Goal: Information Seeking & Learning: Check status

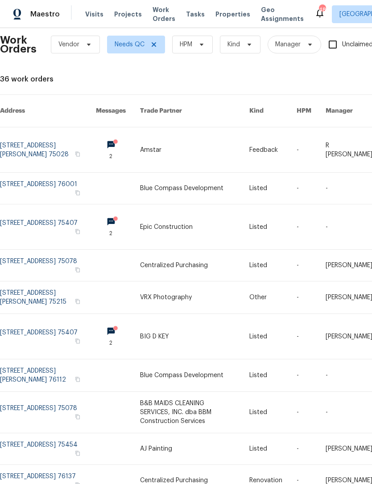
scroll to position [10, 0]
click at [223, 16] on span "Properties" at bounding box center [232, 14] width 35 height 9
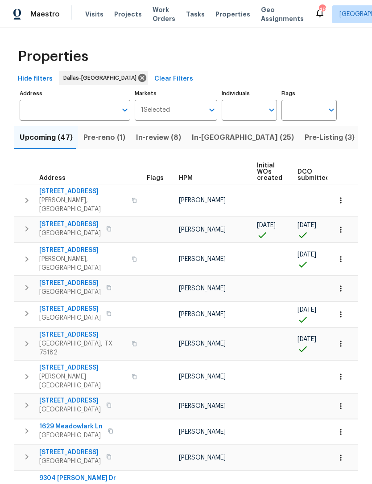
click at [257, 114] on input "Individuals" at bounding box center [242, 110] width 42 height 21
type input "Andrew kempka"
click at [244, 141] on input "checkbox" at bounding box center [238, 138] width 19 height 19
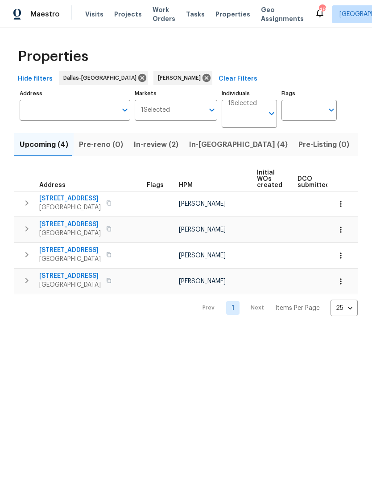
click at [158, 144] on span "In-review (2)" at bounding box center [156, 145] width 45 height 12
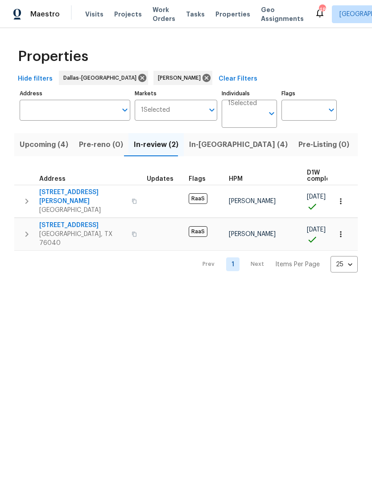
click at [200, 147] on span "In-[GEOGRAPHIC_DATA] (4)" at bounding box center [238, 145] width 98 height 12
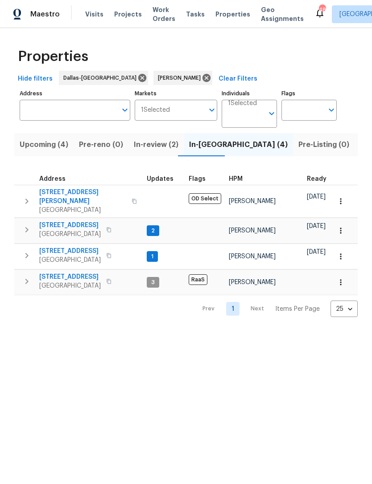
click at [147, 144] on span "In-review (2)" at bounding box center [156, 145] width 45 height 12
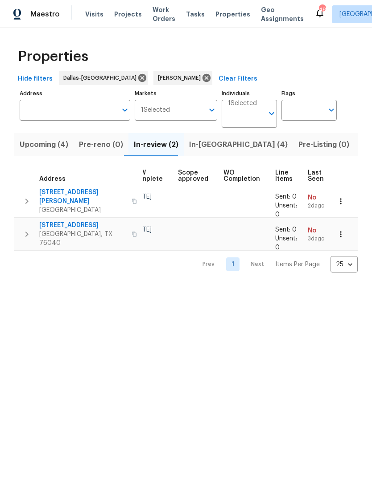
scroll to position [0, 173]
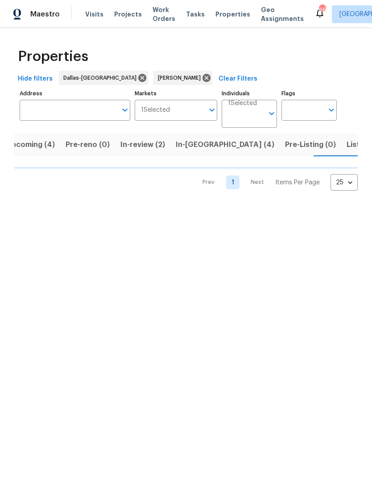
scroll to position [0, 13]
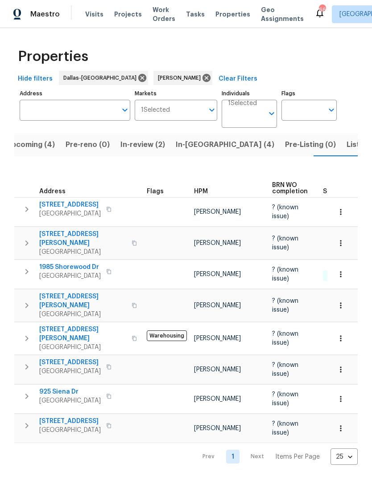
click at [346, 147] on span "Listed (9)" at bounding box center [363, 145] width 34 height 12
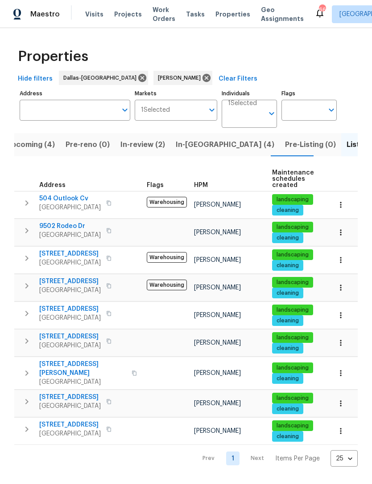
click at [57, 225] on span "9502 Rodeo Dr" at bounding box center [69, 226] width 61 height 9
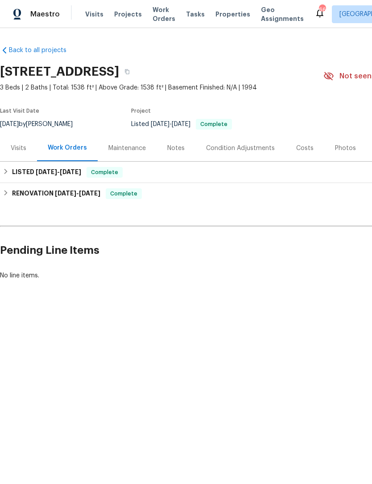
click at [339, 148] on div "Photos" at bounding box center [345, 148] width 21 height 9
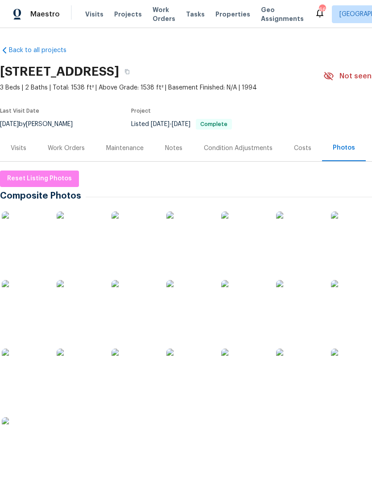
click at [22, 234] on img at bounding box center [24, 234] width 45 height 45
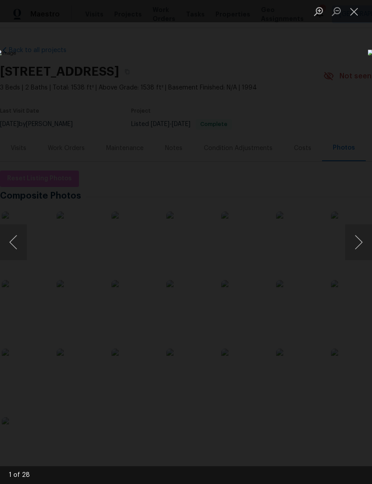
click at [351, 244] on button "Next image" at bounding box center [358, 243] width 27 height 36
click at [357, 243] on button "Next image" at bounding box center [358, 243] width 27 height 36
click at [355, 245] on button "Next image" at bounding box center [358, 243] width 27 height 36
click at [358, 241] on button "Next image" at bounding box center [358, 243] width 27 height 36
click at [358, 242] on button "Next image" at bounding box center [358, 243] width 27 height 36
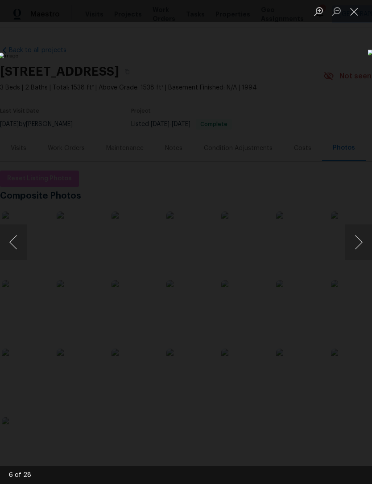
click at [357, 243] on button "Next image" at bounding box center [358, 243] width 27 height 36
click at [357, 245] on button "Next image" at bounding box center [358, 243] width 27 height 36
click at [358, 244] on button "Next image" at bounding box center [358, 243] width 27 height 36
click at [356, 241] on button "Next image" at bounding box center [358, 243] width 27 height 36
click at [354, 245] on button "Next image" at bounding box center [358, 243] width 27 height 36
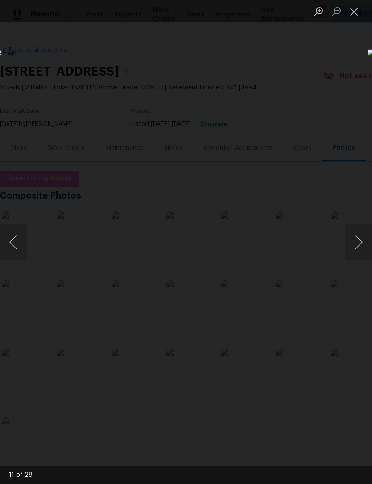
click at [352, 246] on button "Next image" at bounding box center [358, 243] width 27 height 36
click at [356, 244] on button "Next image" at bounding box center [358, 243] width 27 height 36
click at [359, 241] on button "Next image" at bounding box center [358, 243] width 27 height 36
click at [355, 244] on button "Next image" at bounding box center [358, 243] width 27 height 36
click at [350, 244] on button "Next image" at bounding box center [358, 243] width 27 height 36
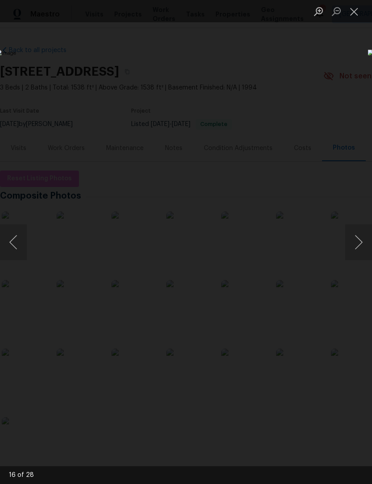
click at [357, 245] on button "Next image" at bounding box center [358, 243] width 27 height 36
click at [21, 244] on button "Previous image" at bounding box center [13, 243] width 27 height 36
click at [356, 245] on button "Next image" at bounding box center [358, 243] width 27 height 36
click at [357, 244] on button "Next image" at bounding box center [358, 243] width 27 height 36
click at [359, 245] on button "Next image" at bounding box center [358, 243] width 27 height 36
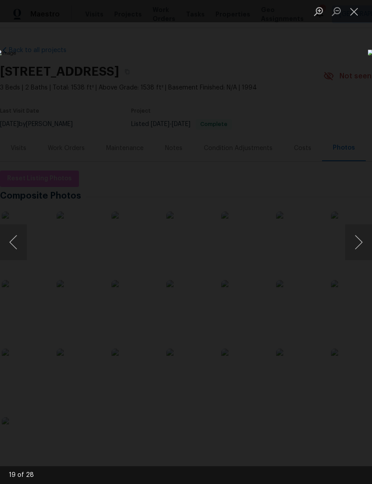
click at [359, 245] on button "Next image" at bounding box center [358, 243] width 27 height 36
click at [356, 244] on button "Next image" at bounding box center [358, 243] width 27 height 36
click at [359, 243] on button "Next image" at bounding box center [358, 243] width 27 height 36
click at [362, 242] on button "Next image" at bounding box center [358, 243] width 27 height 36
click at [363, 247] on button "Next image" at bounding box center [358, 243] width 27 height 36
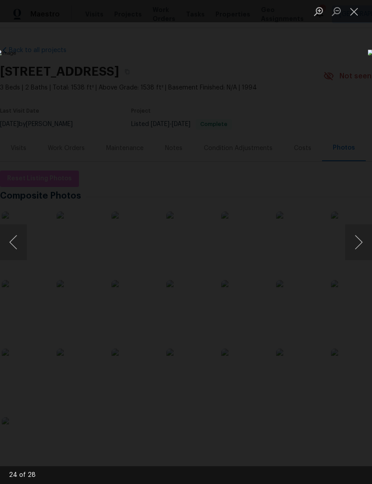
click at [363, 247] on button "Next image" at bounding box center [358, 243] width 27 height 36
click at [363, 248] on button "Next image" at bounding box center [358, 243] width 27 height 36
click at [359, 242] on button "Next image" at bounding box center [358, 243] width 27 height 36
click at [359, 244] on button "Next image" at bounding box center [358, 243] width 27 height 36
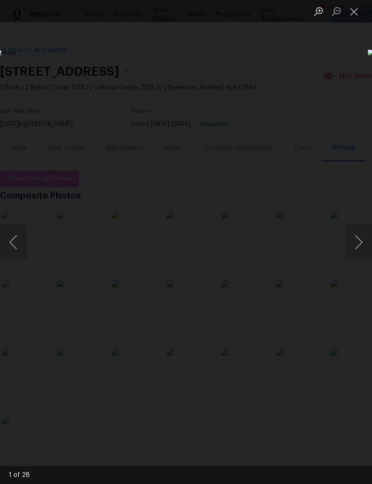
click at [359, 242] on button "Next image" at bounding box center [358, 243] width 27 height 36
click at [359, 243] on button "Next image" at bounding box center [358, 243] width 27 height 36
click at [359, 242] on button "Next image" at bounding box center [358, 243] width 27 height 36
click at [348, 14] on button "Close lightbox" at bounding box center [354, 12] width 18 height 16
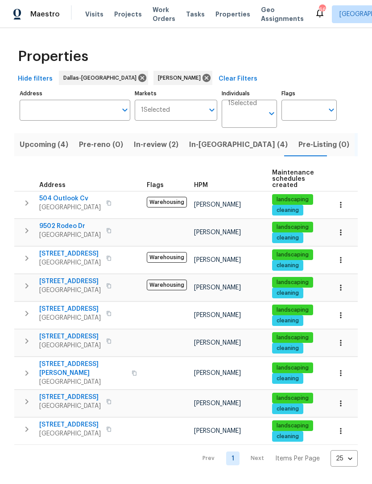
click at [197, 151] on button "In-reno (4)" at bounding box center [238, 144] width 109 height 23
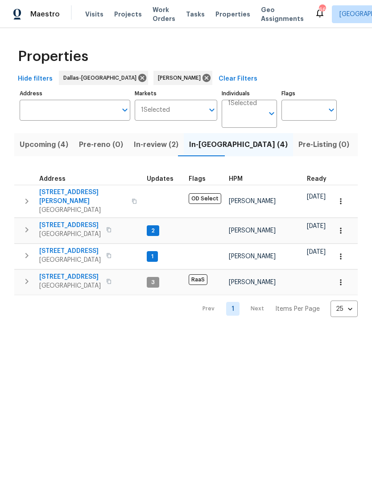
click at [56, 273] on span "2149 Teal Ct" at bounding box center [69, 277] width 61 height 9
click at [41, 145] on span "Upcoming (4)" at bounding box center [44, 145] width 49 height 12
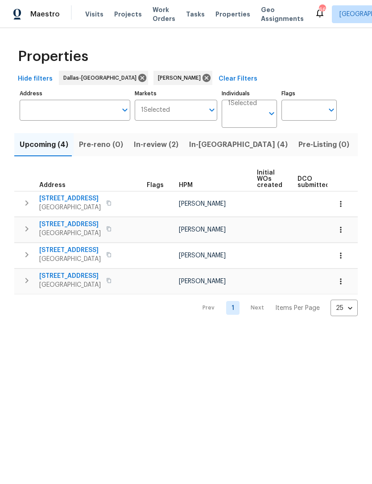
click at [197, 147] on span "In-reno (4)" at bounding box center [238, 145] width 98 height 12
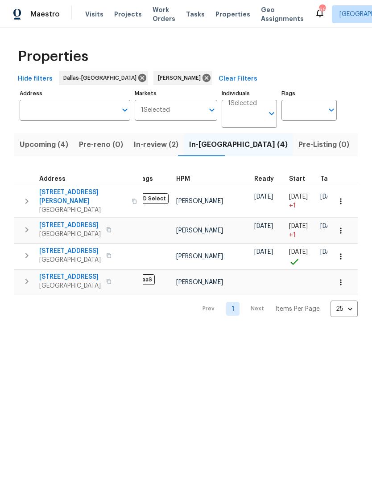
scroll to position [0, 51]
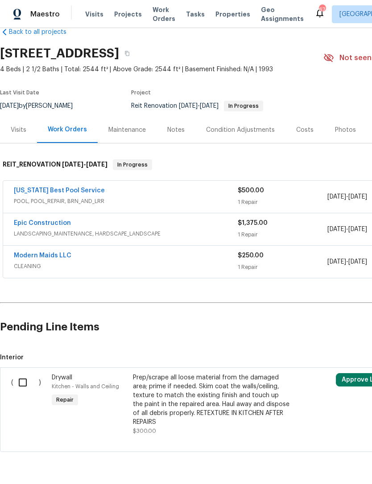
scroll to position [18, 0]
click at [33, 192] on link "[US_STATE] Best Pool Service" at bounding box center [59, 191] width 91 height 6
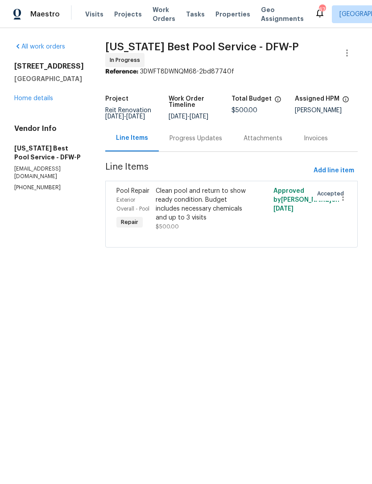
click at [32, 98] on link "Home details" at bounding box center [33, 98] width 39 height 6
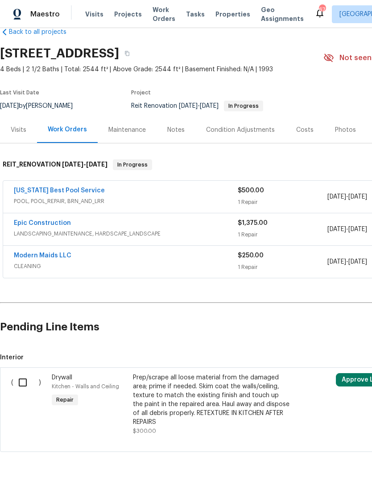
scroll to position [18, 0]
click at [42, 0] on div "Maestro Visits Projects Work Orders Tasks Properties Geo Assignments 67 Dallas …" at bounding box center [186, 14] width 372 height 28
